Goal: Communication & Community: Share content

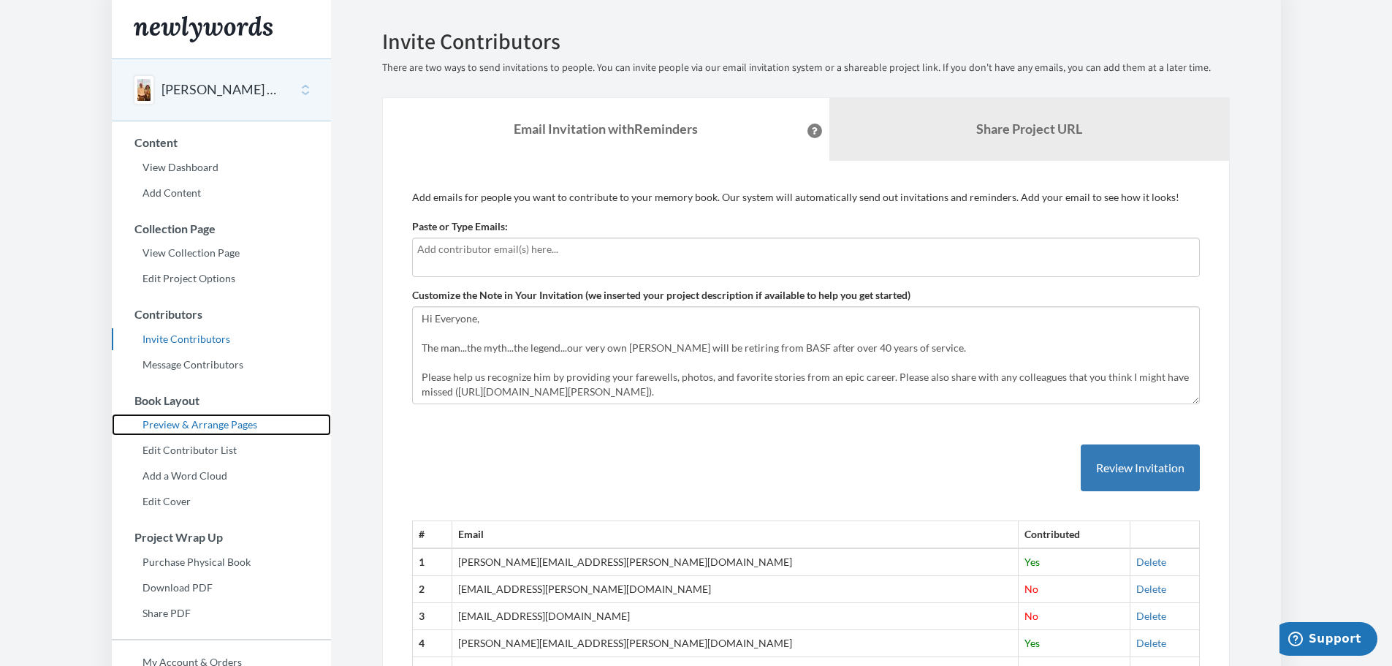
click at [185, 426] on link "Preview & Arrange Pages" at bounding box center [221, 425] width 219 height 22
click at [502, 256] on input "text" at bounding box center [806, 249] width 778 height 16
click at [500, 238] on div at bounding box center [806, 257] width 788 height 39
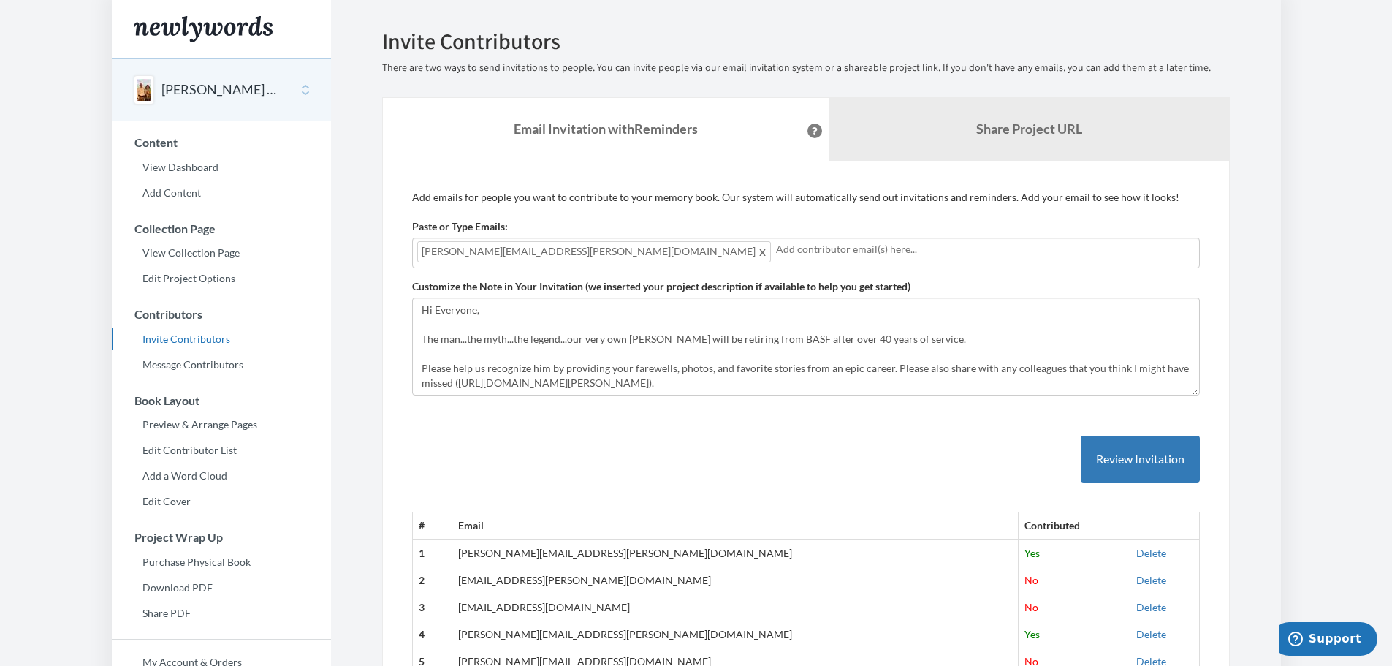
click at [776, 247] on input "text" at bounding box center [985, 249] width 419 height 16
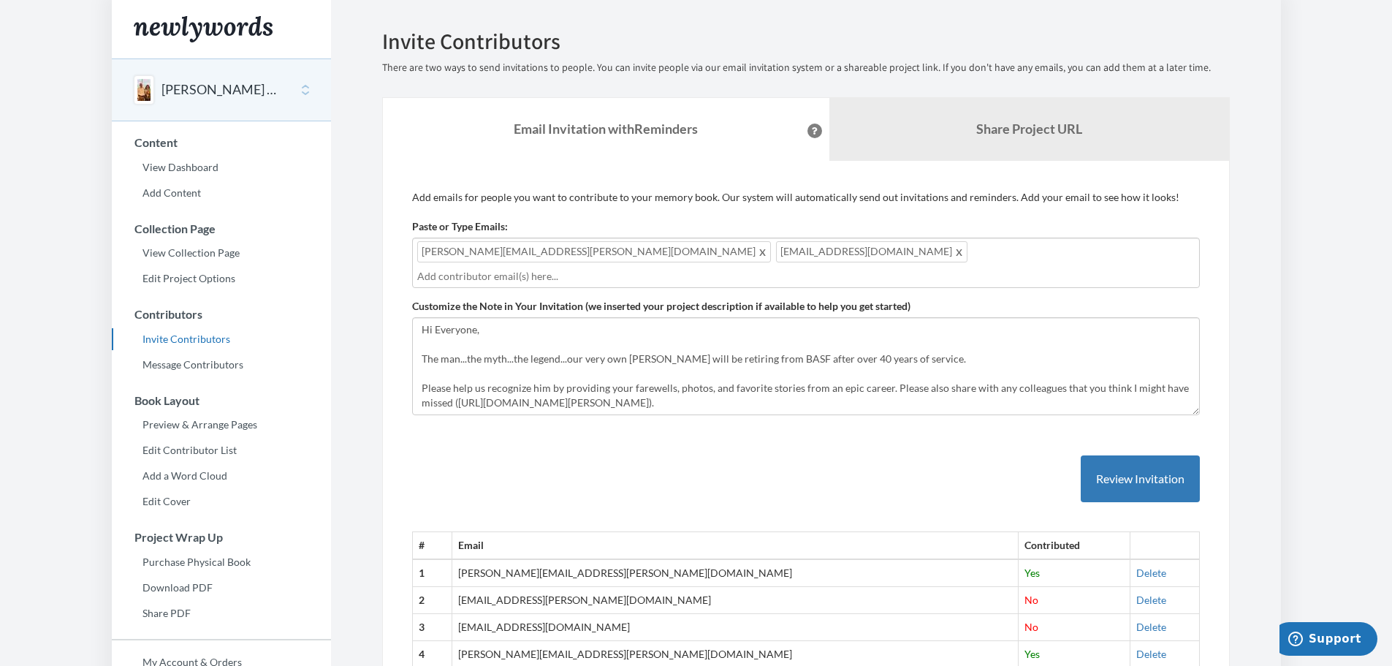
click at [745, 268] on input "text" at bounding box center [806, 276] width 778 height 16
click at [1135, 459] on button "Review Invitation" at bounding box center [1140, 479] width 119 height 48
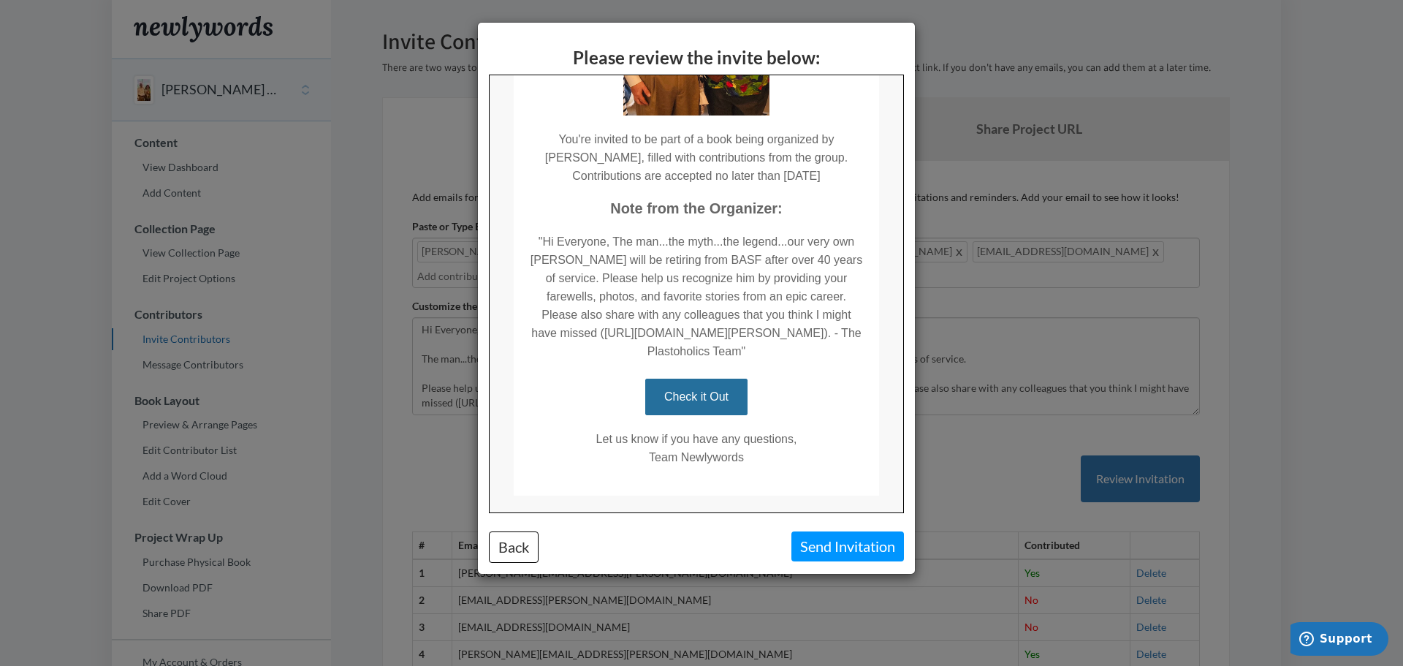
scroll to position [292, 0]
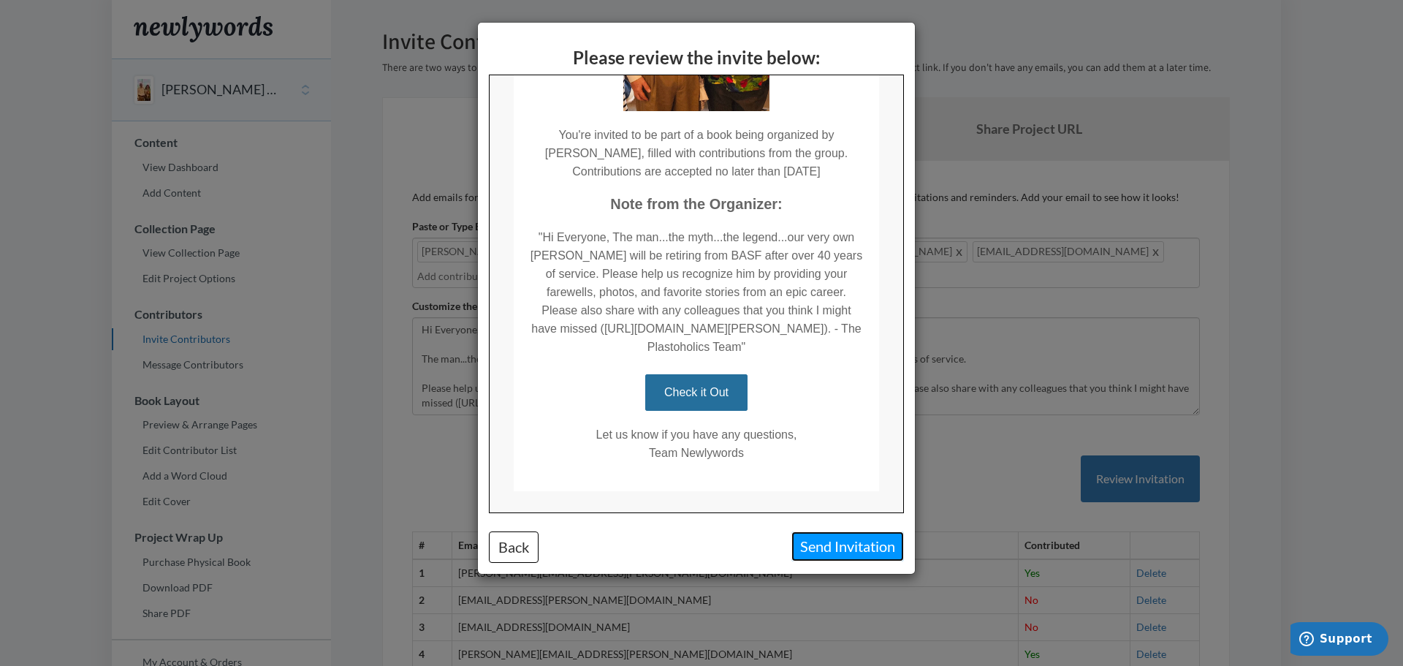
click at [851, 545] on button "Send Invitation" at bounding box center [848, 546] width 113 height 30
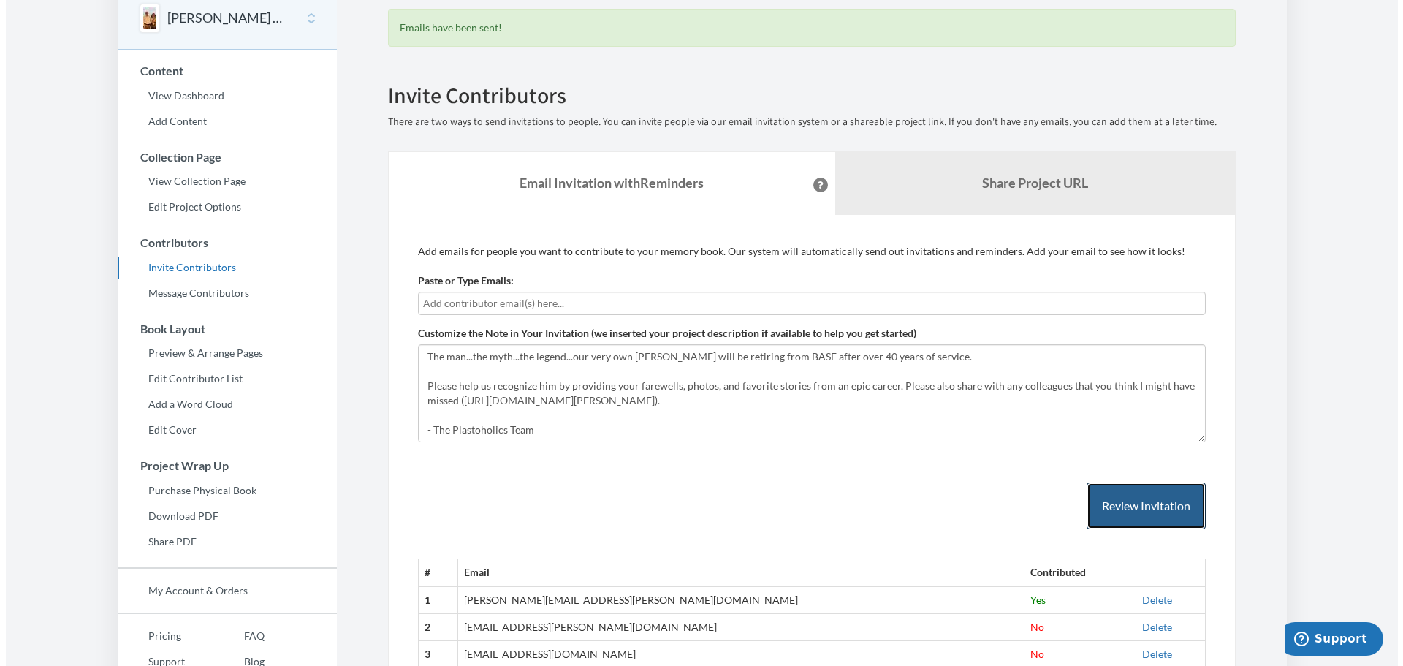
scroll to position [0, 0]
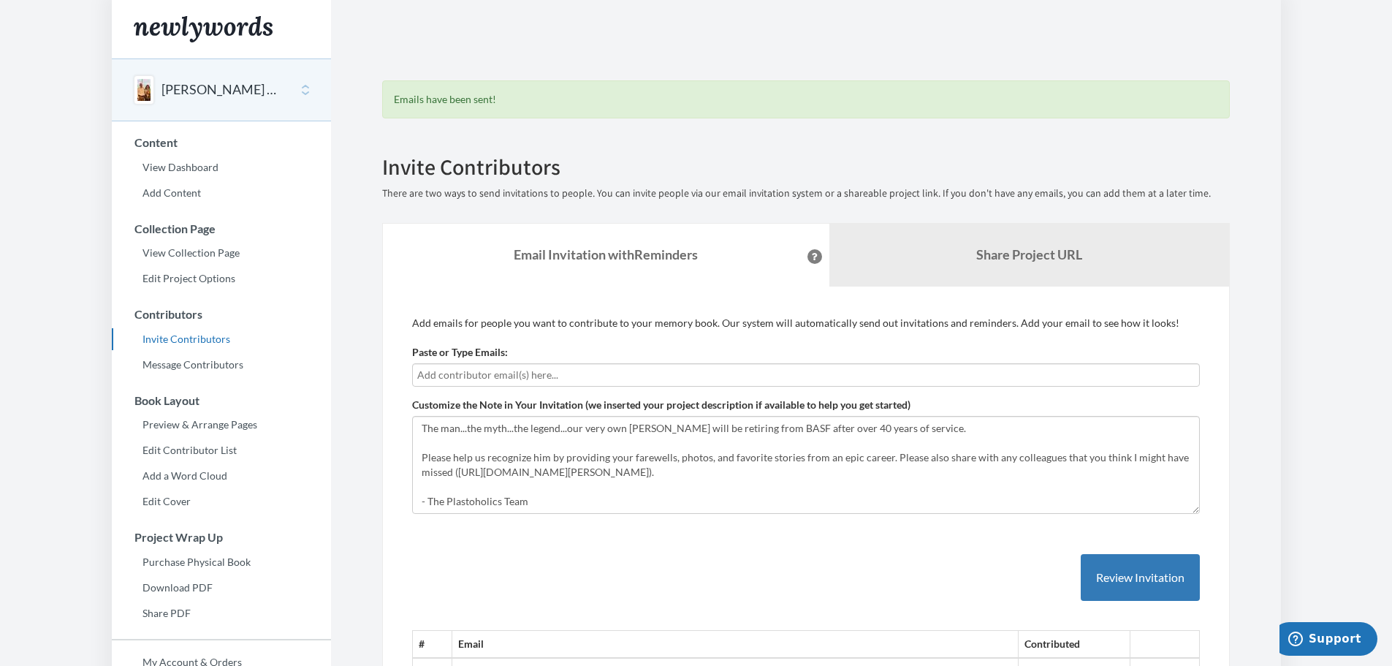
click at [475, 375] on input "text" at bounding box center [806, 375] width 778 height 16
click at [556, 373] on input "text" at bounding box center [806, 375] width 778 height 16
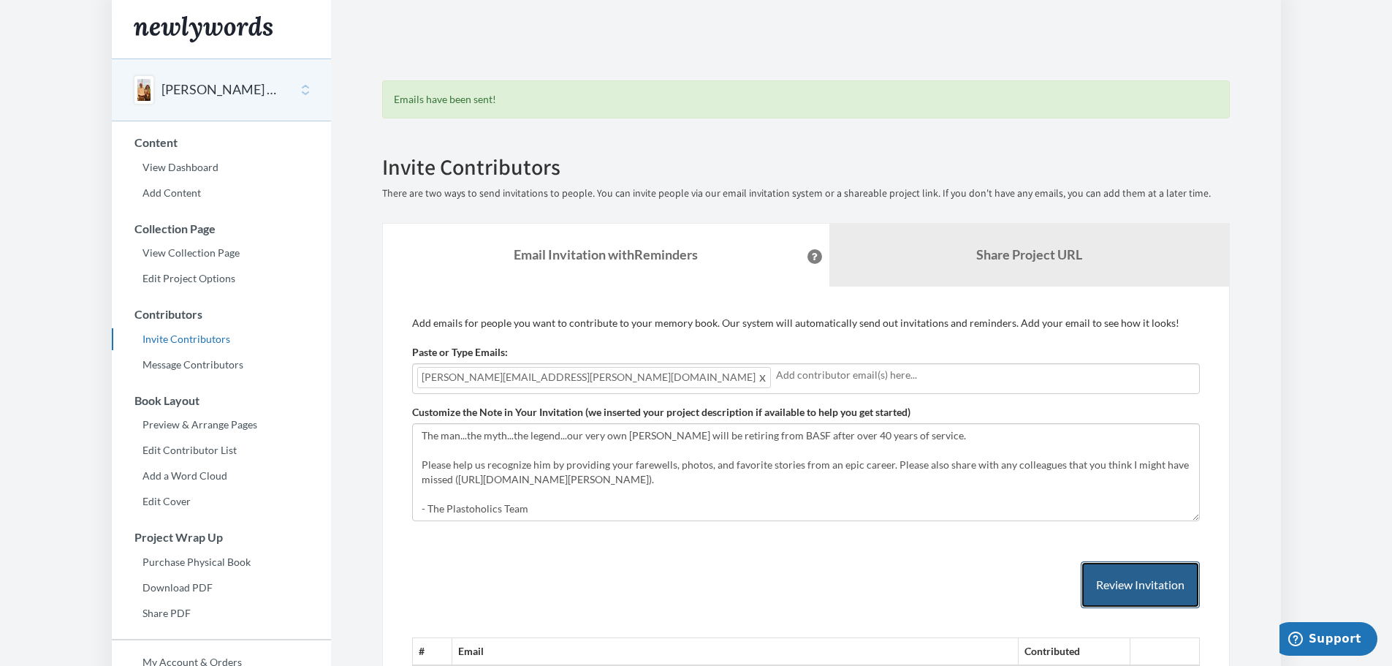
click at [1143, 584] on button "Review Invitation" at bounding box center [1140, 585] width 119 height 48
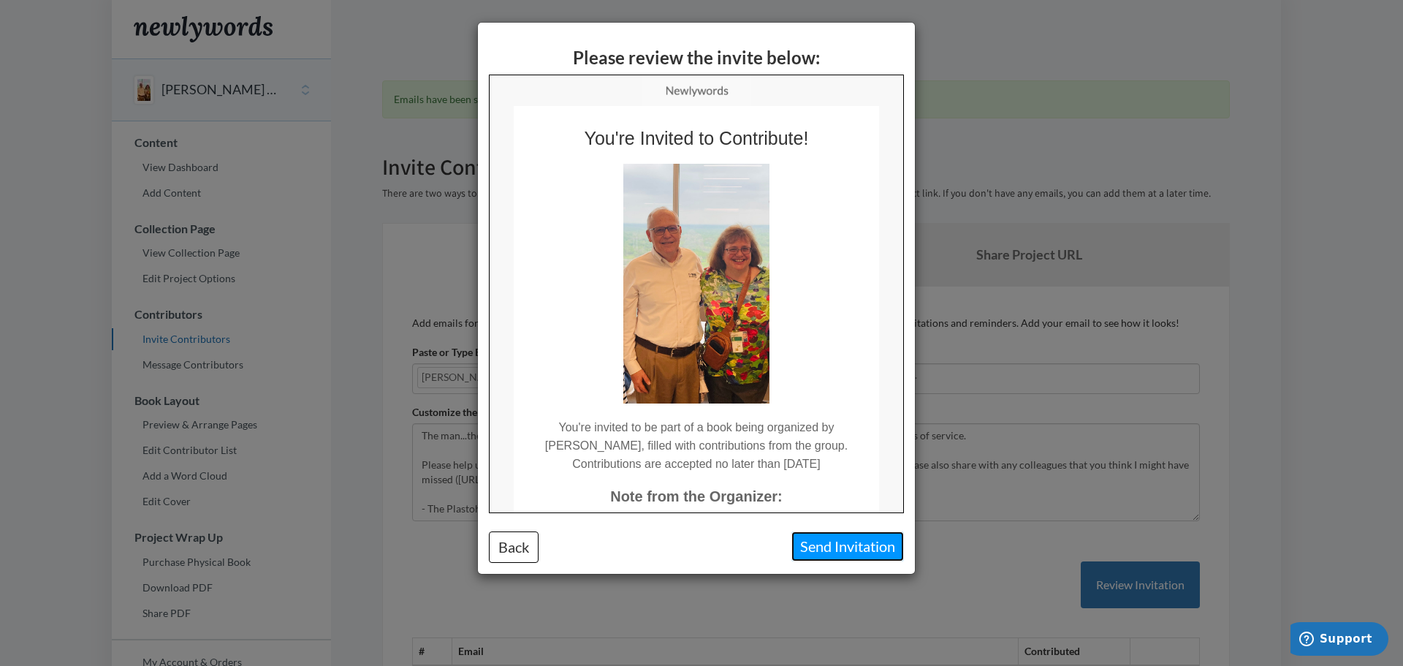
click at [873, 552] on button "Send Invitation" at bounding box center [848, 546] width 113 height 30
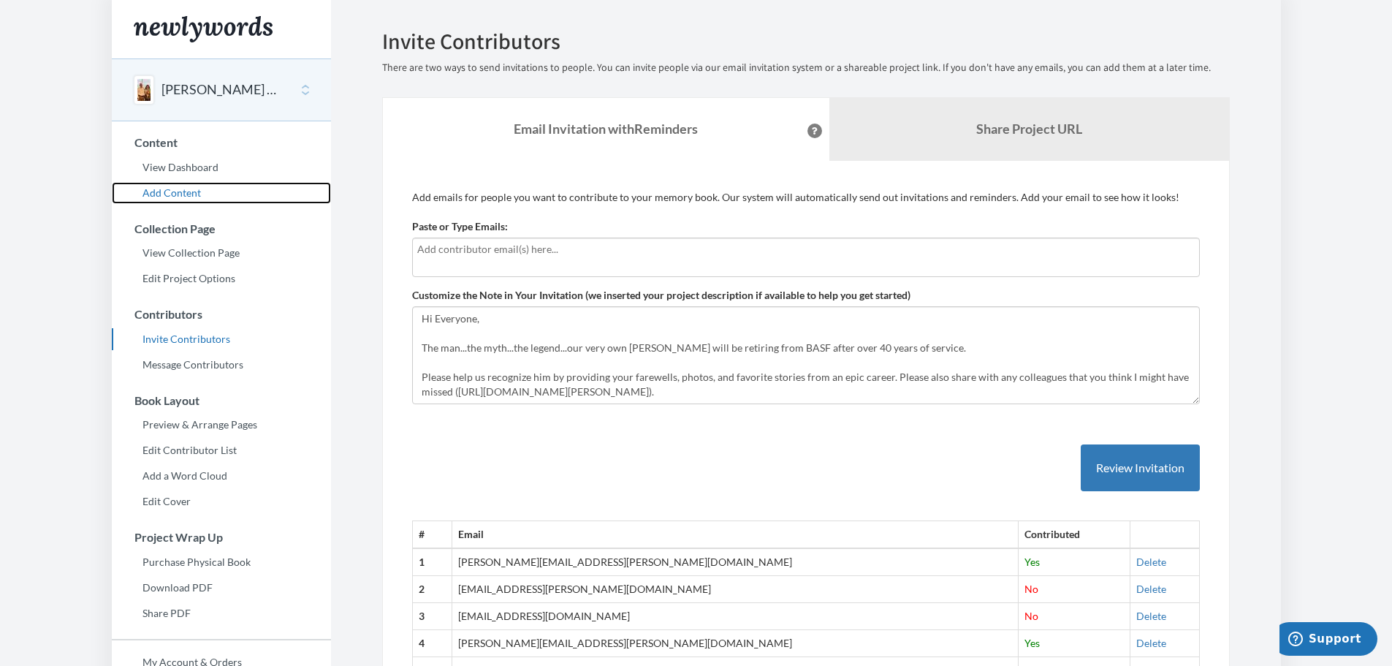
click at [188, 190] on link "Add Content" at bounding box center [221, 193] width 219 height 22
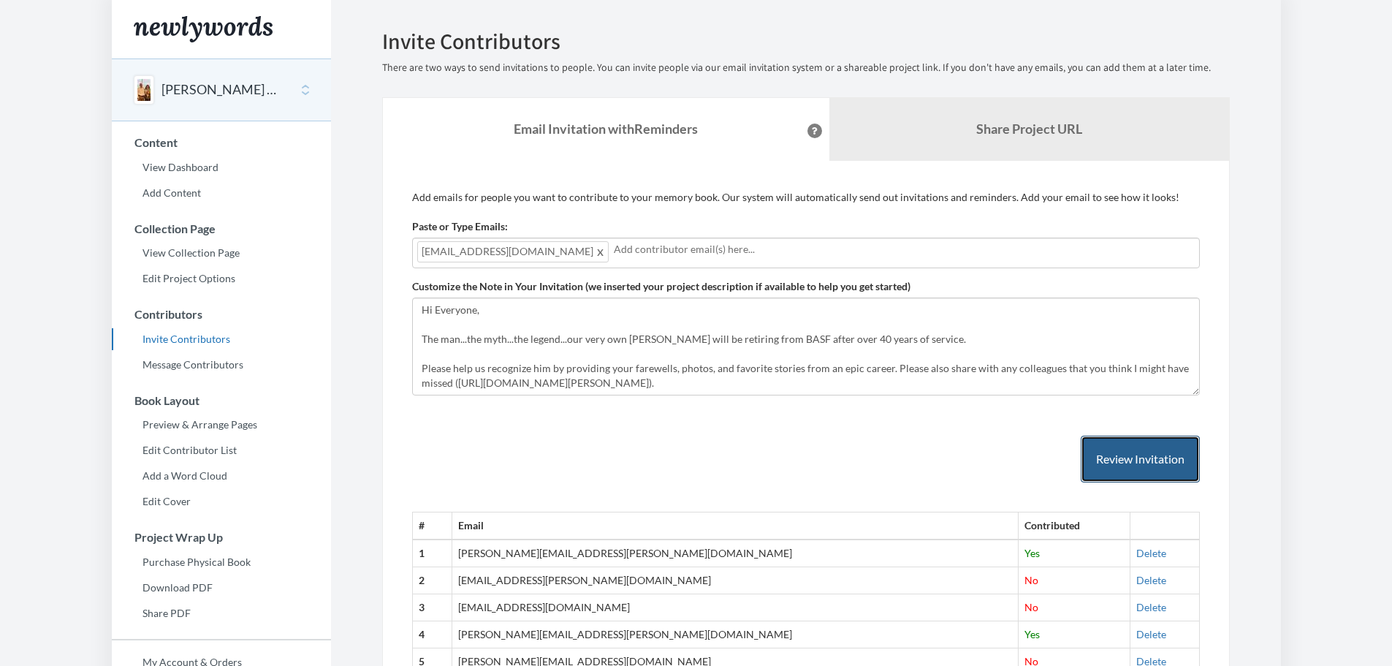
click at [1150, 463] on button "Review Invitation" at bounding box center [1140, 460] width 119 height 48
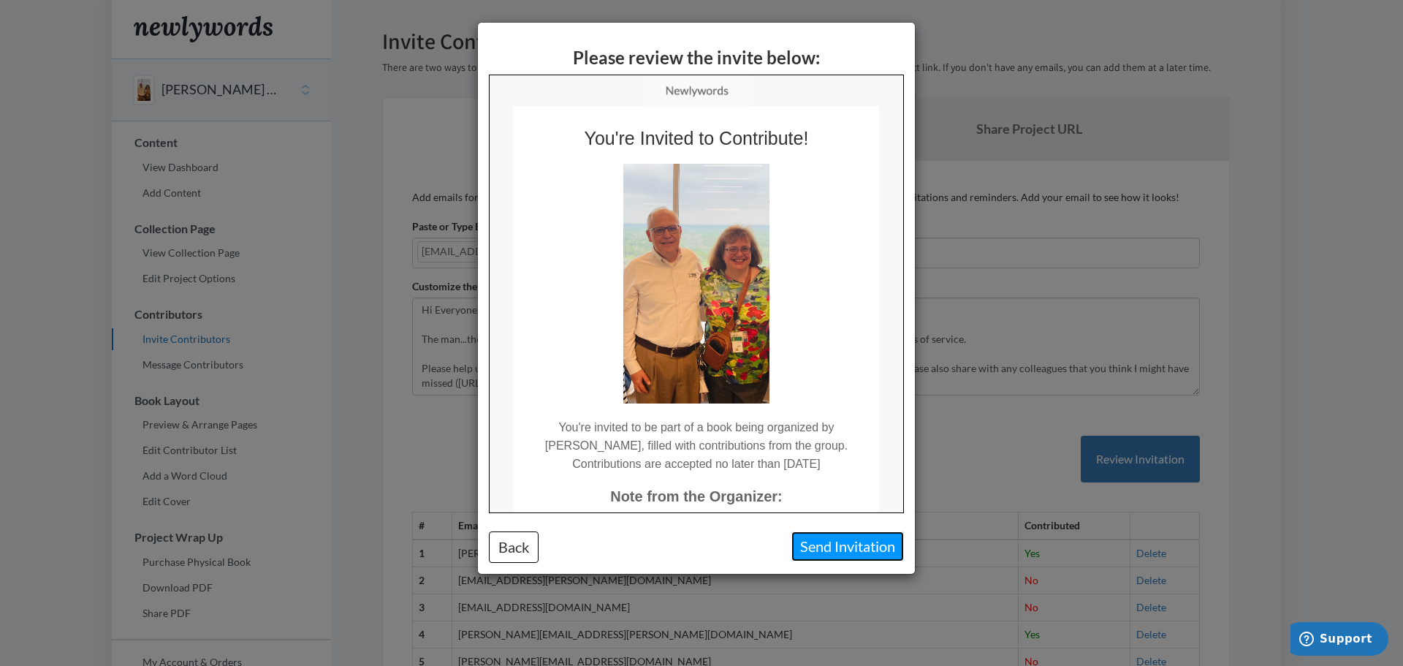
click at [852, 544] on button "Send Invitation" at bounding box center [848, 546] width 113 height 30
